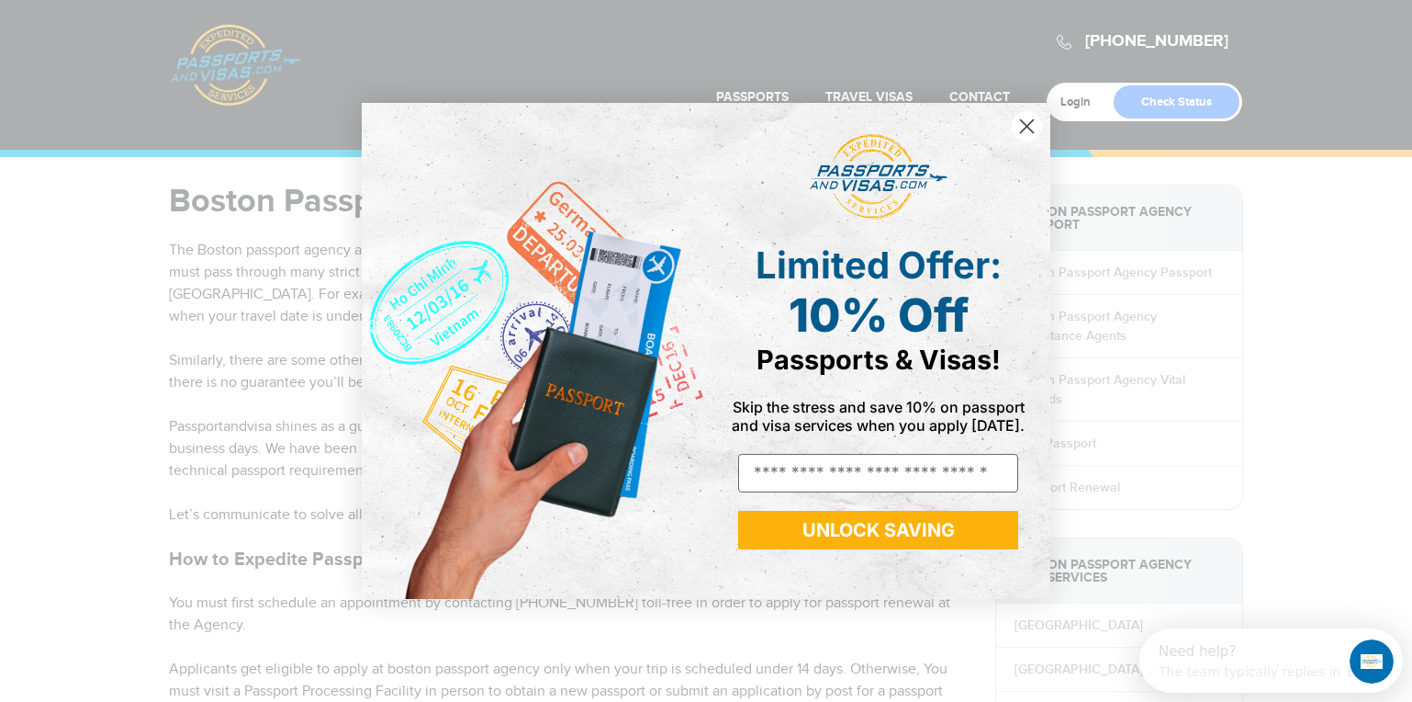
click at [1028, 127] on icon "Close dialog" at bounding box center [1027, 126] width 13 height 13
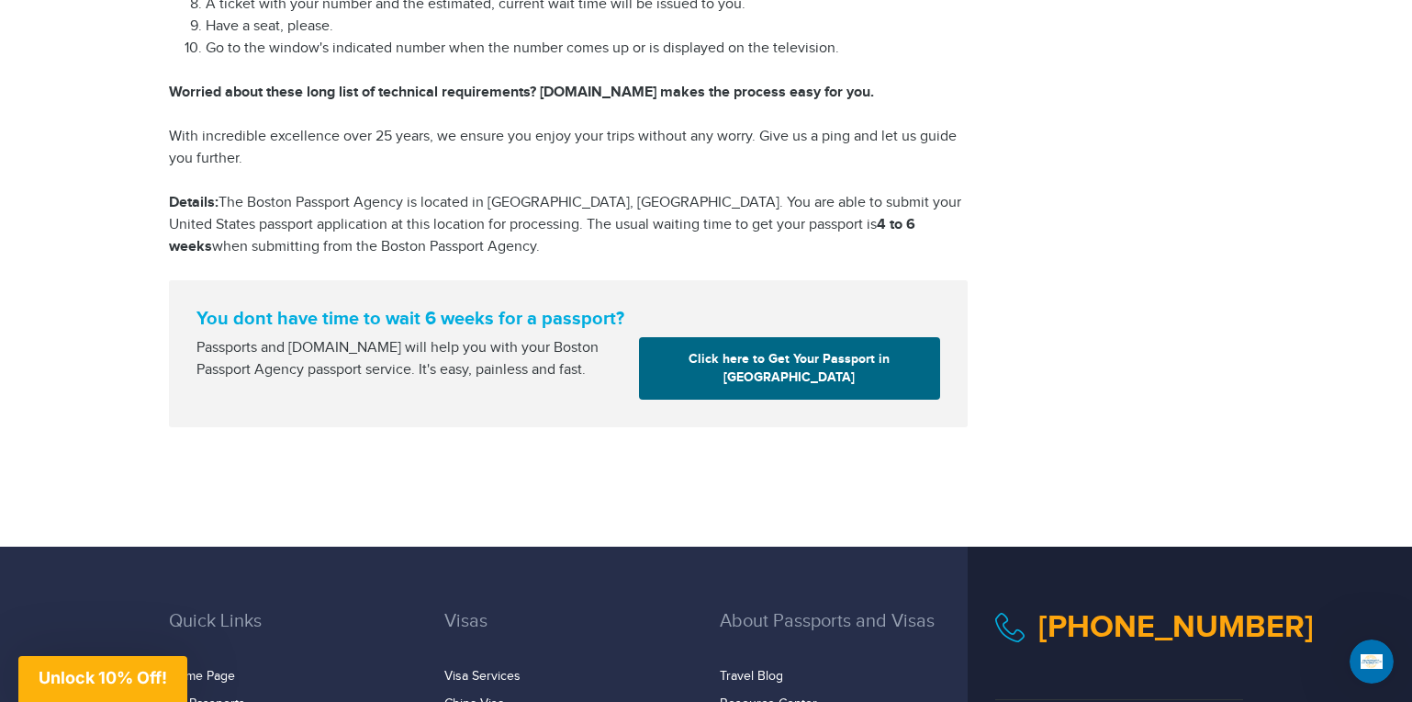
scroll to position [2433, 0]
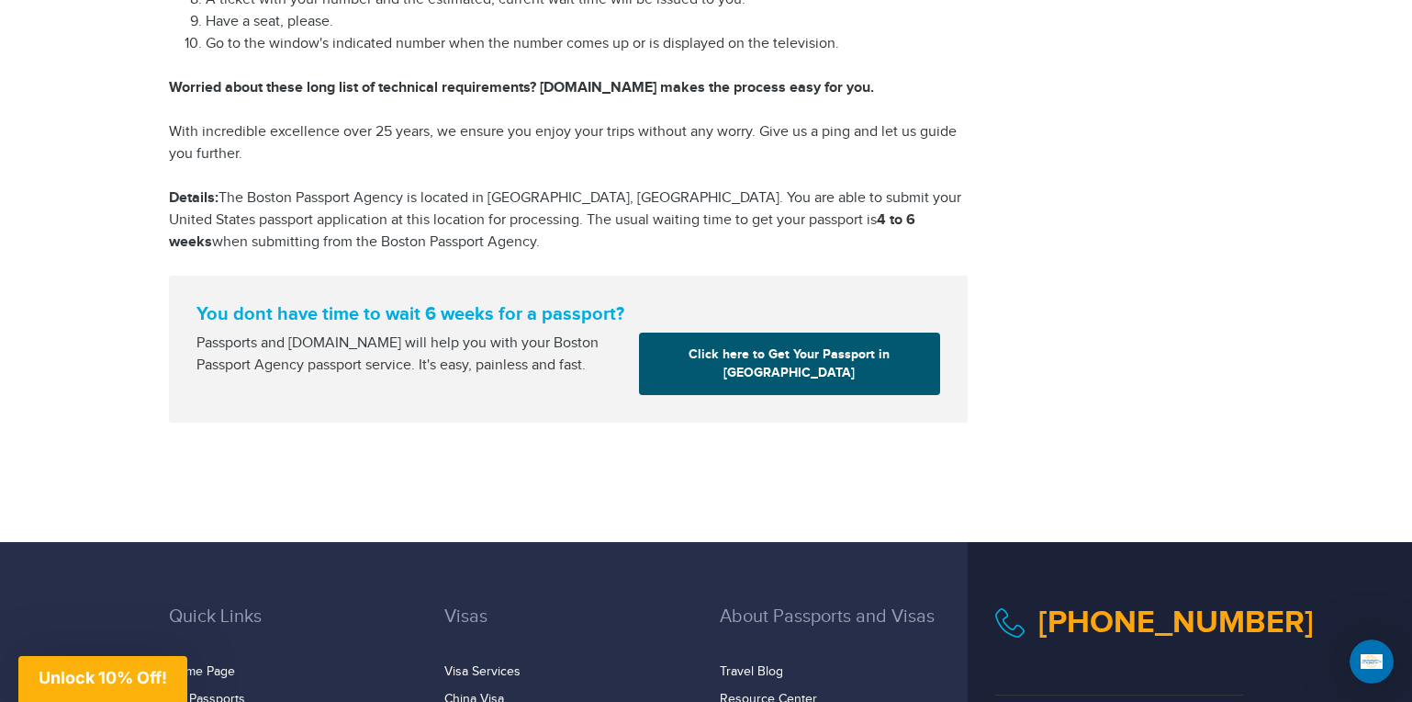
click at [787, 332] on link "Click here to Get Your Passport in Boston" at bounding box center [789, 363] width 301 height 62
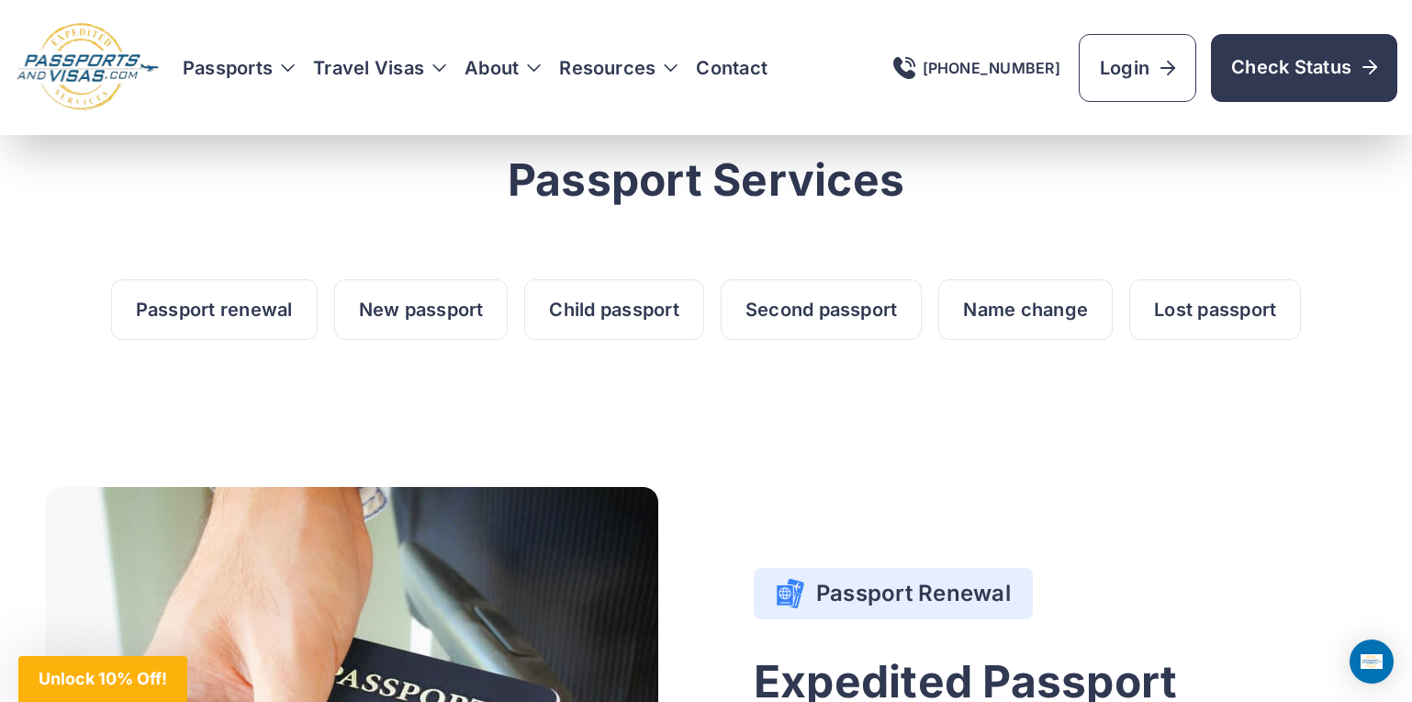
scroll to position [794, 0]
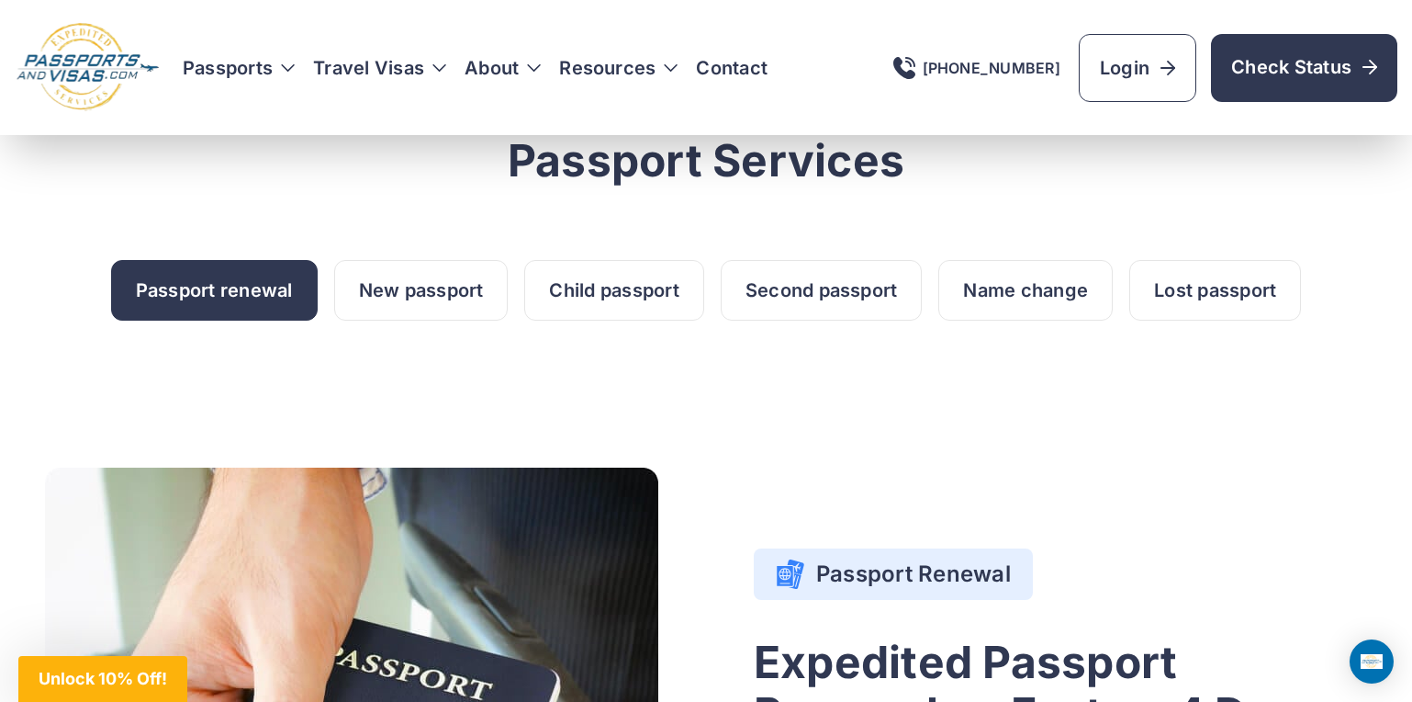
click at [202, 287] on link "Passport renewal" at bounding box center [214, 290] width 207 height 61
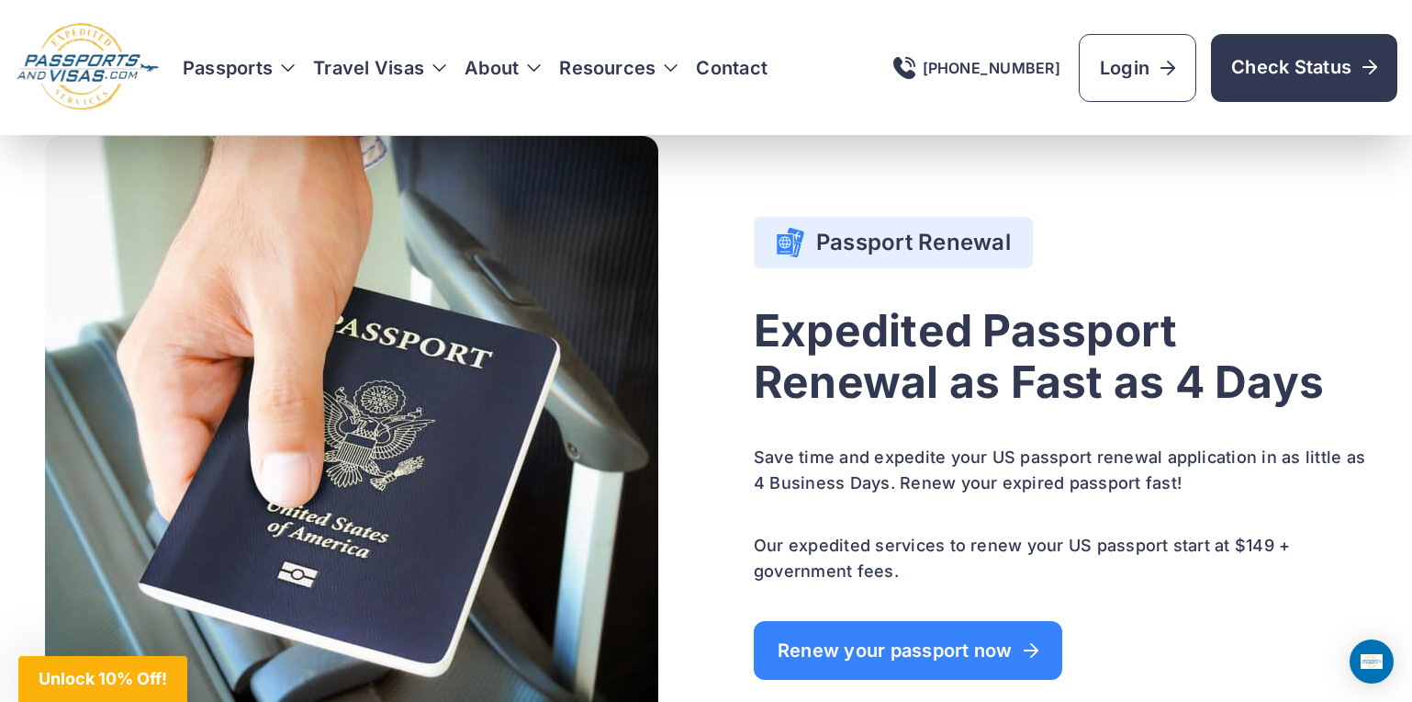
scroll to position [1127, 0]
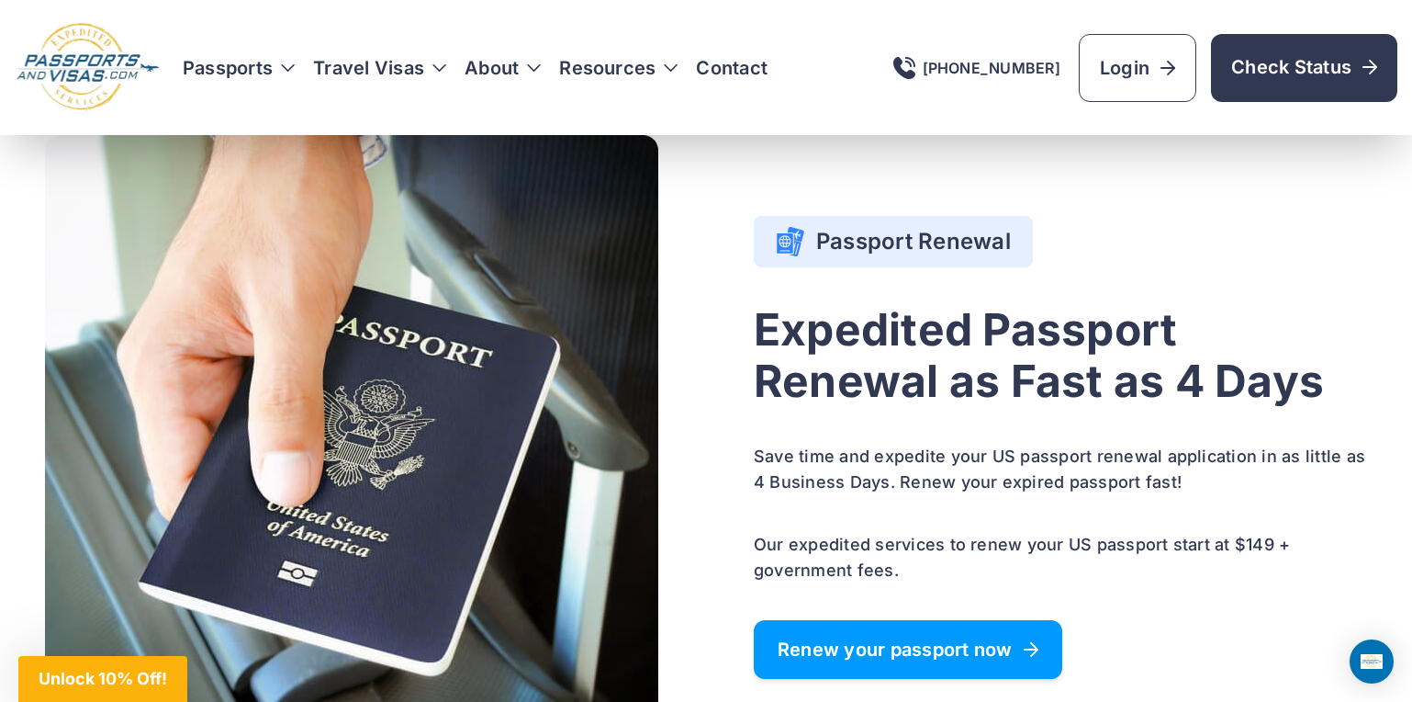
click at [911, 640] on span "Renew your passport now" at bounding box center [908, 649] width 261 height 18
